Goal: Navigation & Orientation: Find specific page/section

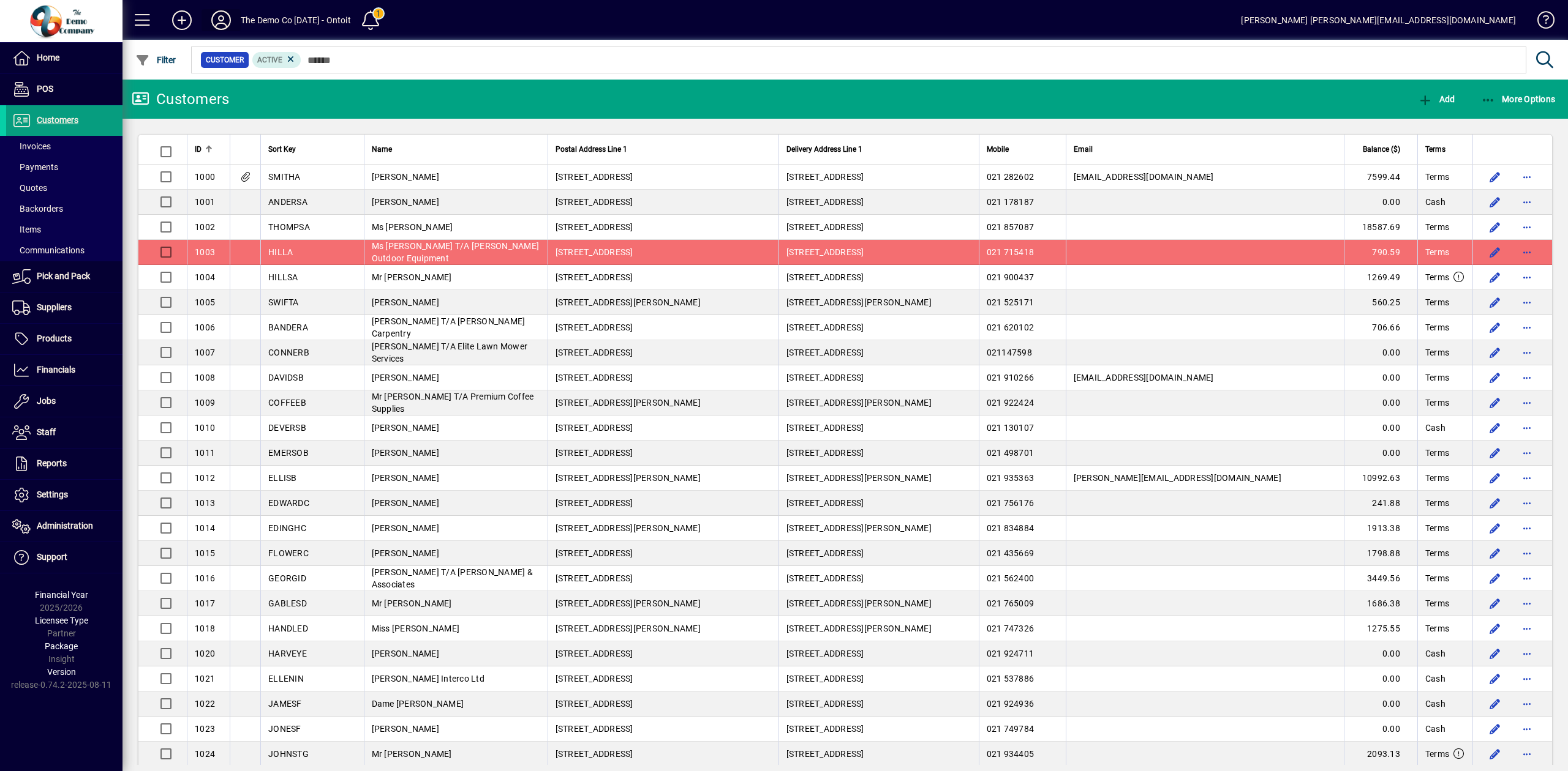
click at [218, 25] on icon at bounding box center [221, 20] width 24 height 20
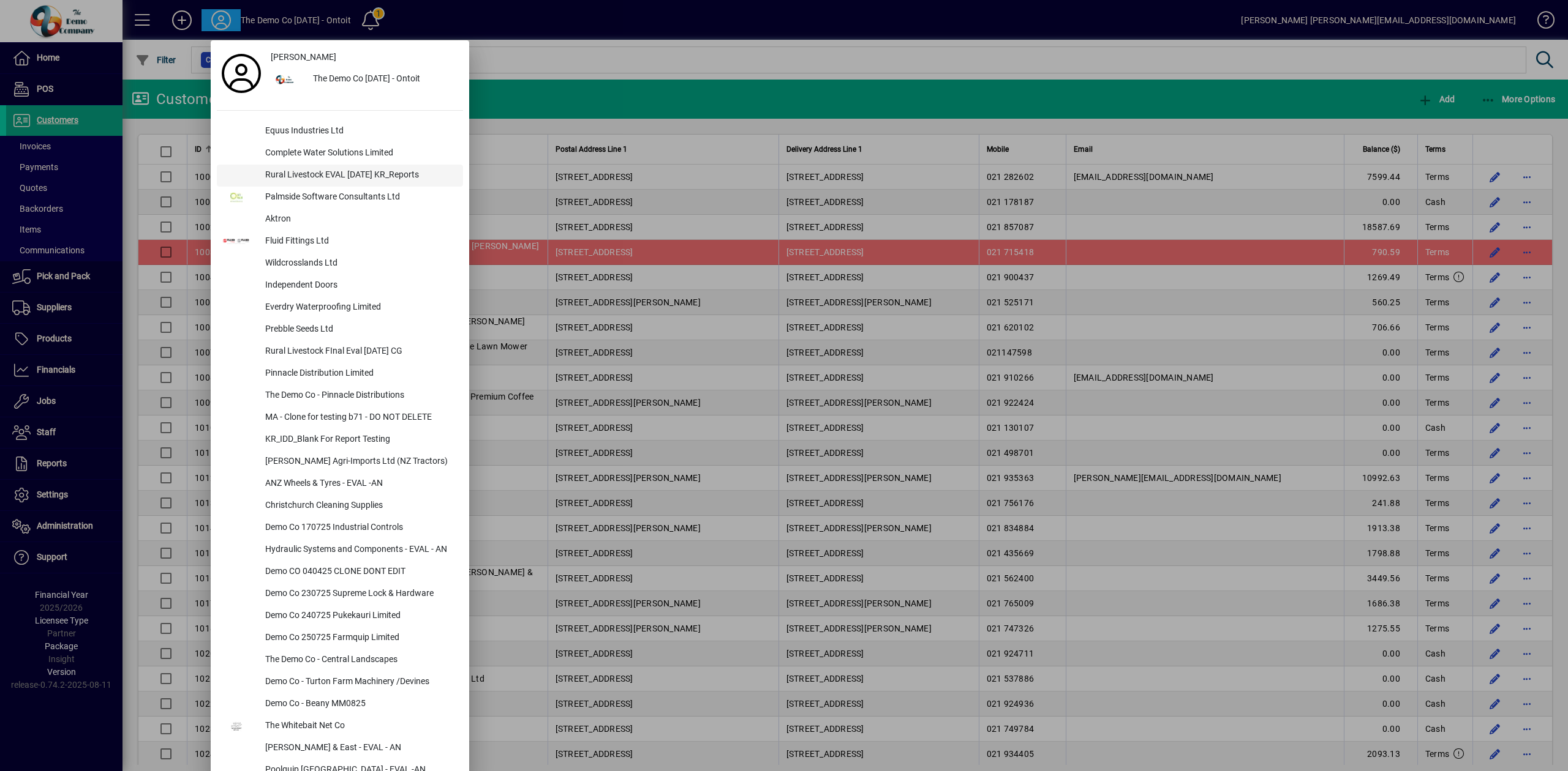
click at [297, 165] on div "Rural Livestock EVAL [DATE] KR_Reports" at bounding box center [359, 176] width 208 height 22
